Goal: Navigation & Orientation: Find specific page/section

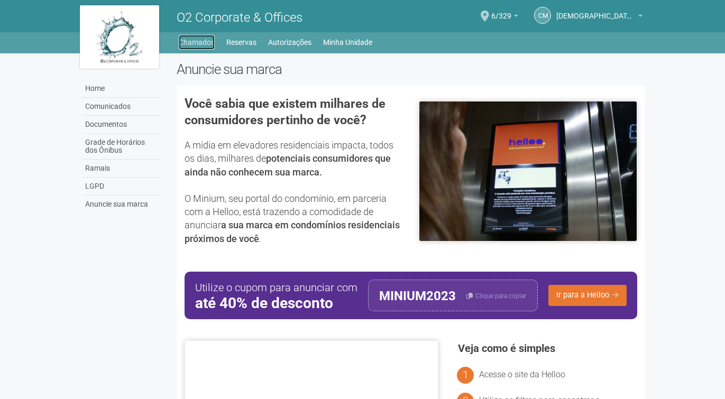
click at [193, 44] on link "Chamados" at bounding box center [197, 42] width 36 height 15
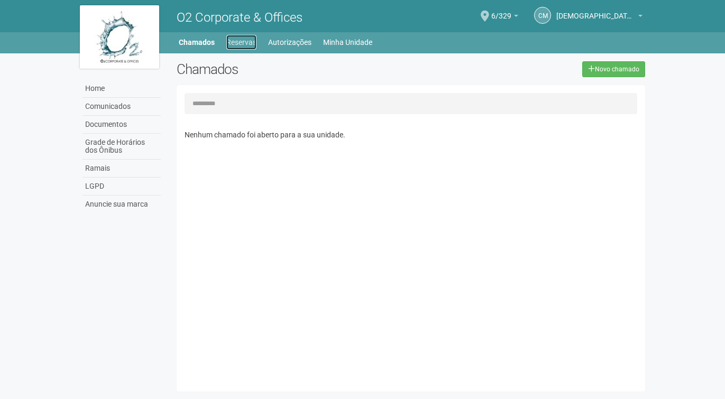
click at [245, 42] on link "Reservas" at bounding box center [241, 42] width 30 height 15
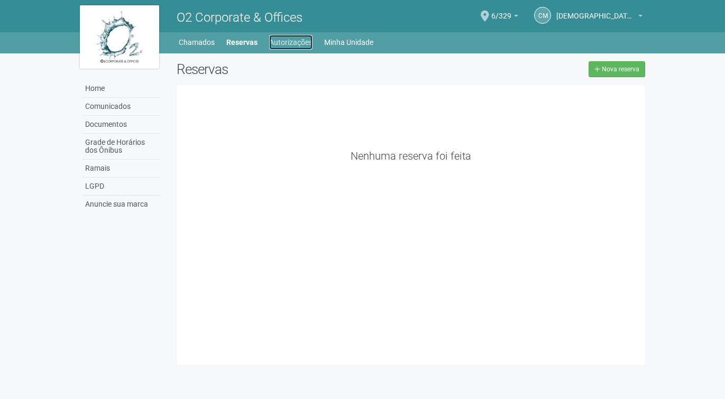
click at [290, 40] on link "Autorizações" at bounding box center [290, 42] width 43 height 15
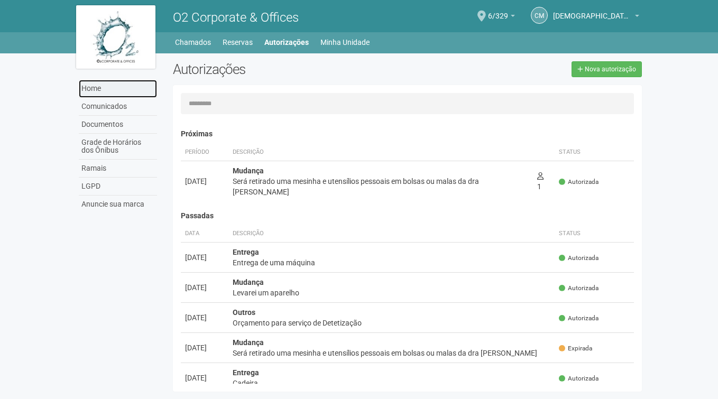
click at [97, 88] on link "Home" at bounding box center [118, 89] width 78 height 18
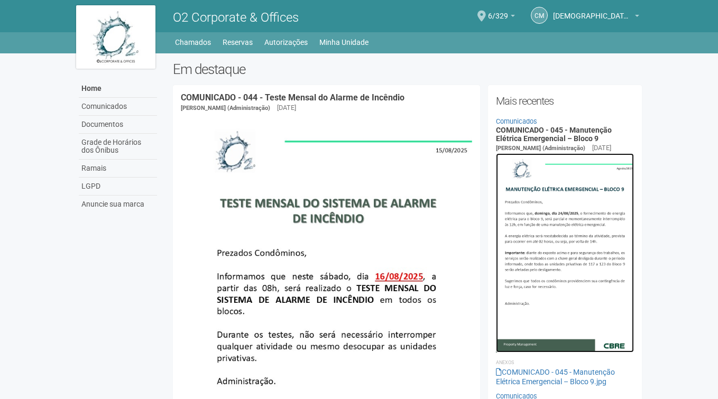
click at [600, 231] on img at bounding box center [565, 252] width 138 height 199
click at [514, 15] on b at bounding box center [513, 16] width 4 height 2
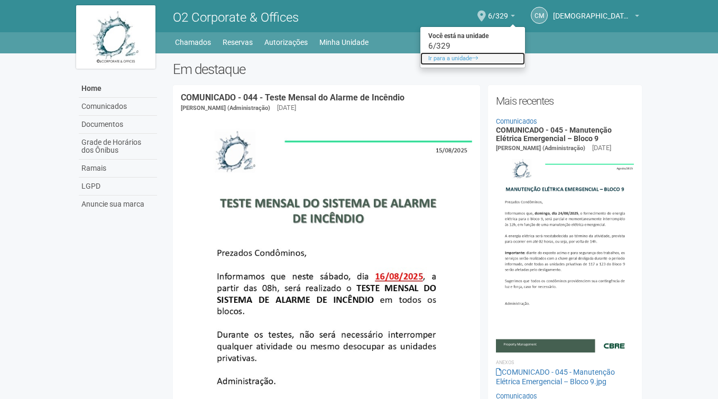
click at [443, 59] on link "Ir para a unidade" at bounding box center [472, 58] width 105 height 13
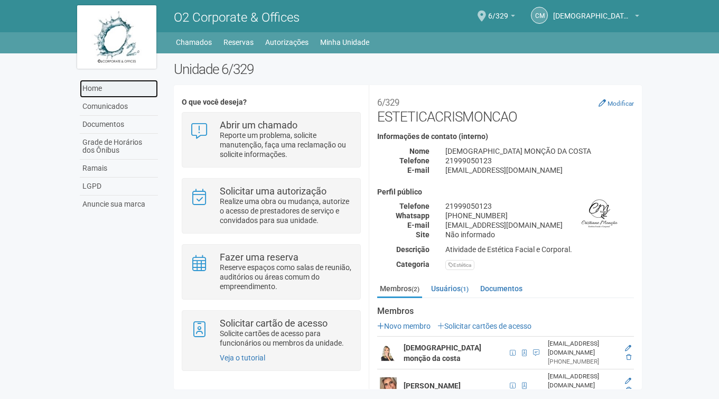
click at [92, 90] on link "Home" at bounding box center [119, 89] width 78 height 18
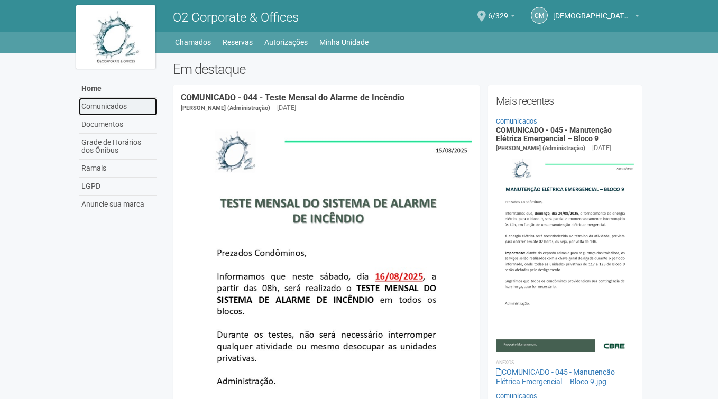
click at [105, 105] on link "Comunicados" at bounding box center [118, 107] width 78 height 18
